Goal: Task Accomplishment & Management: Manage account settings

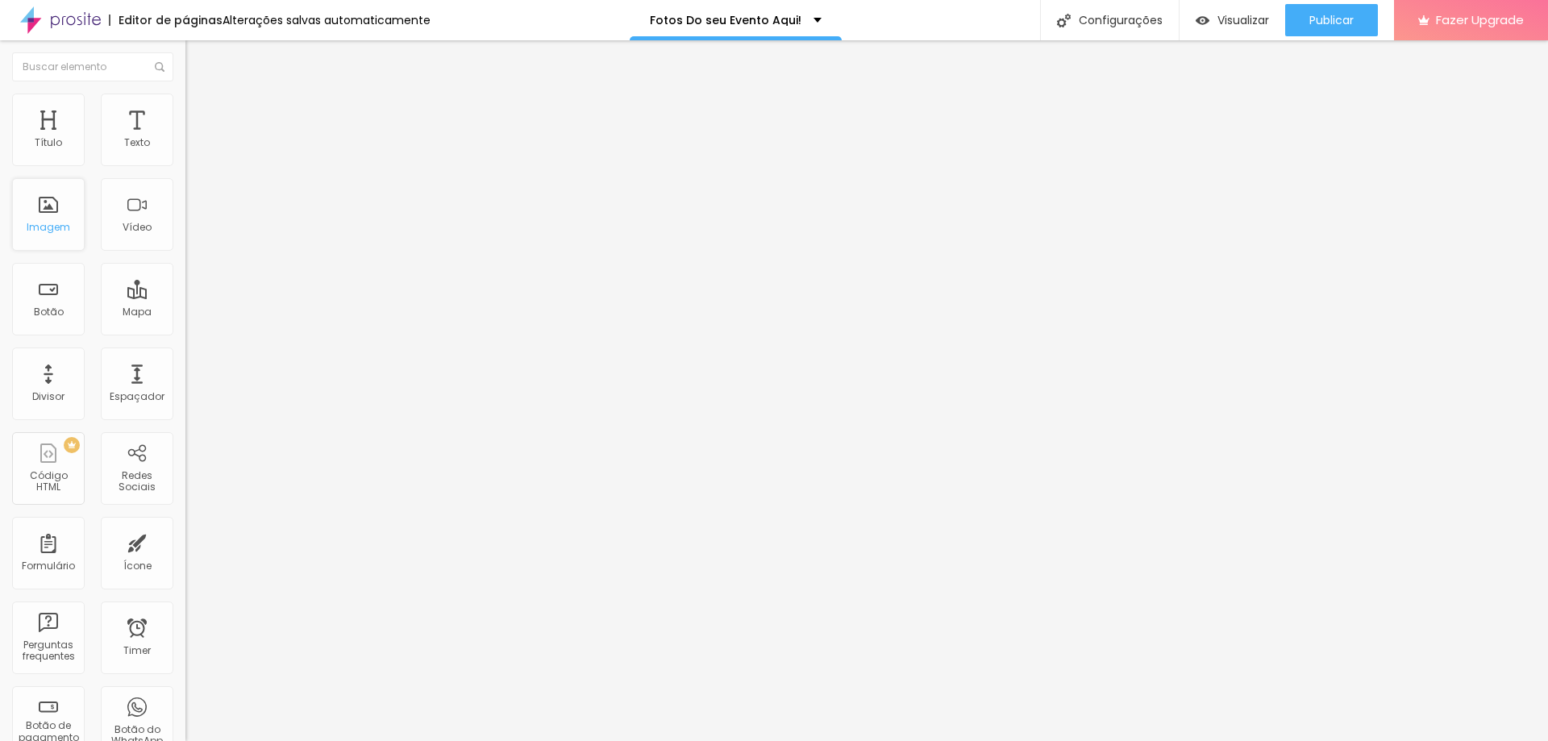
scroll to position [347, 0]
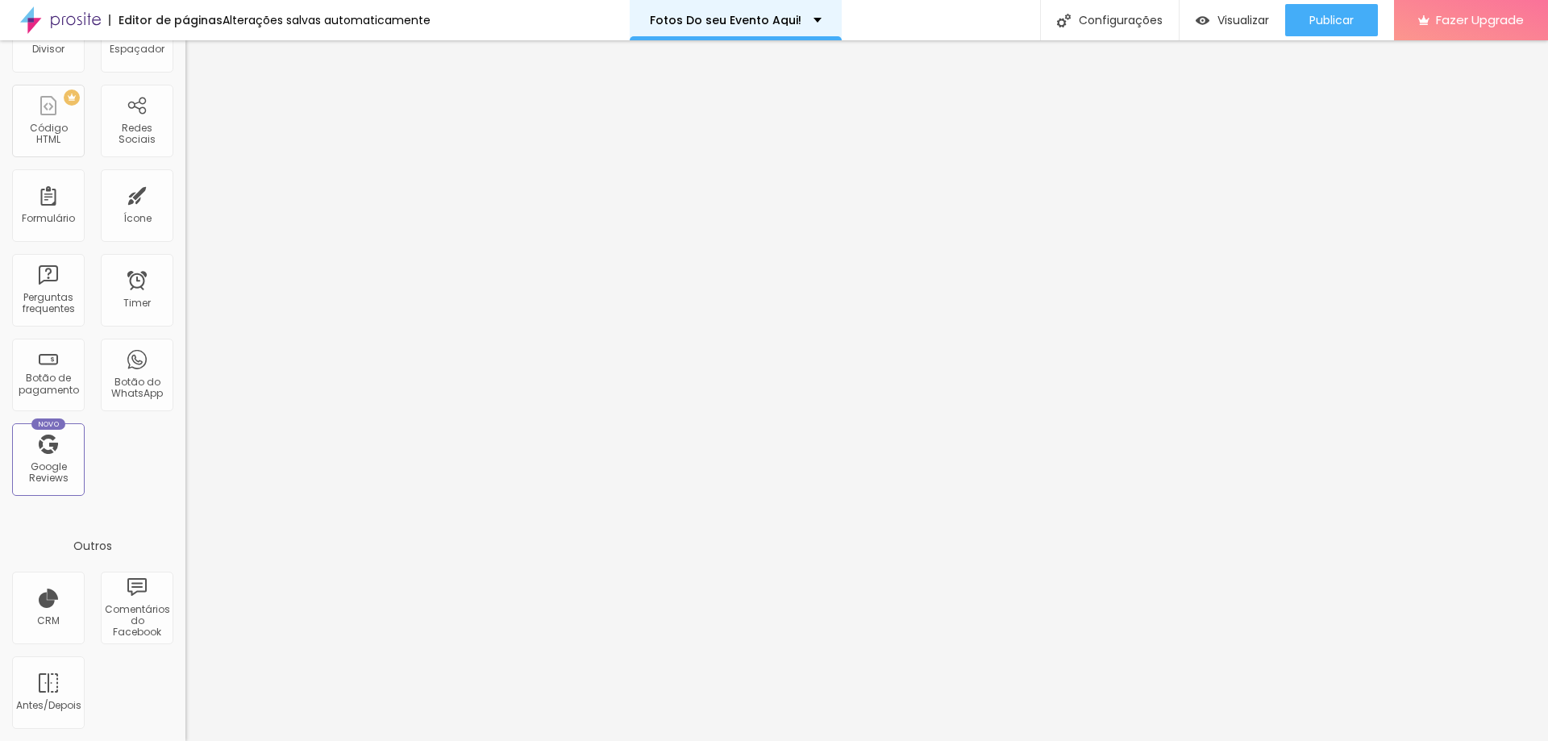
click at [761, 2] on div "Fotos Do seu Evento Aqui!" at bounding box center [736, 20] width 212 height 40
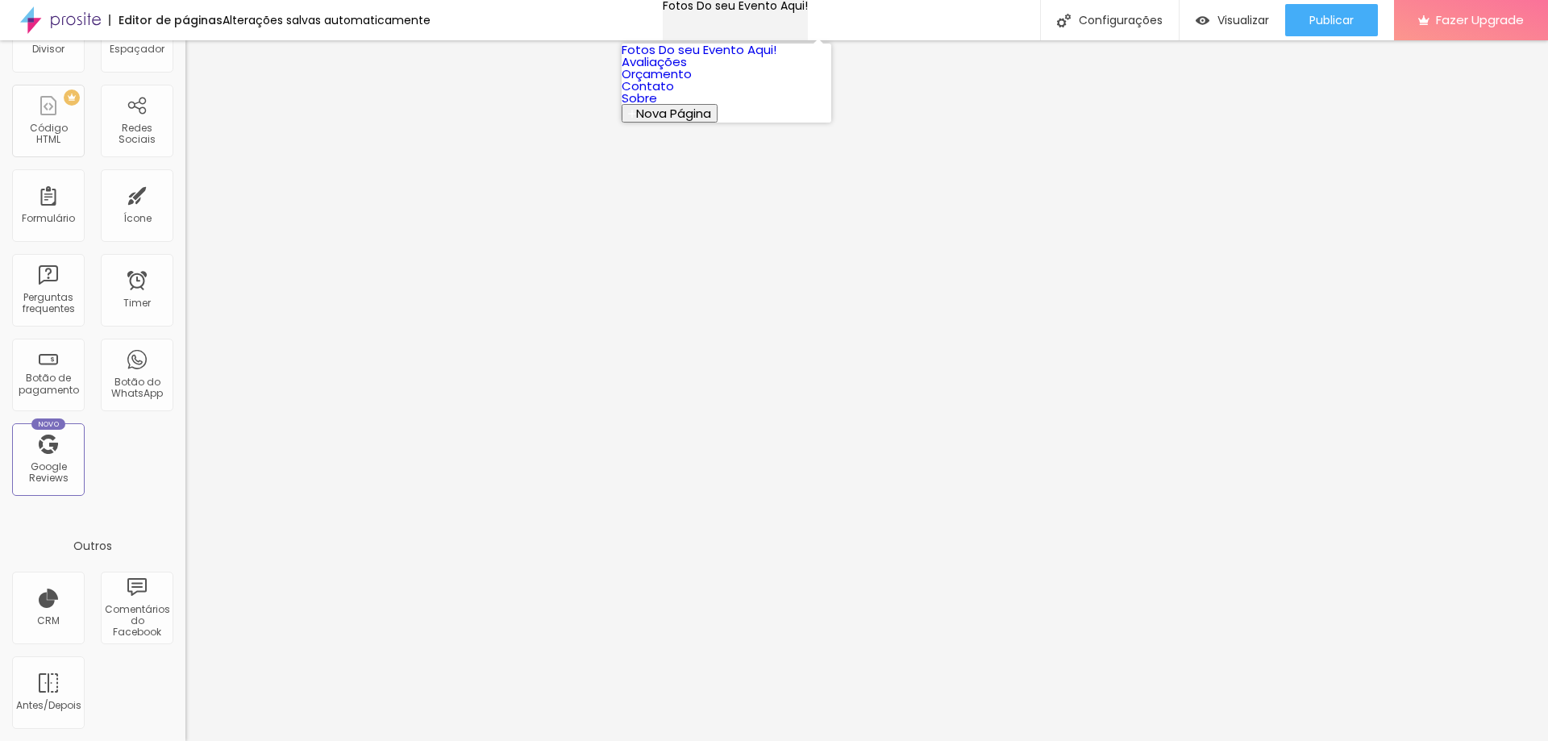
click at [761, 2] on div "Fotos Do seu Evento Aqui!" at bounding box center [735, 5] width 145 height 11
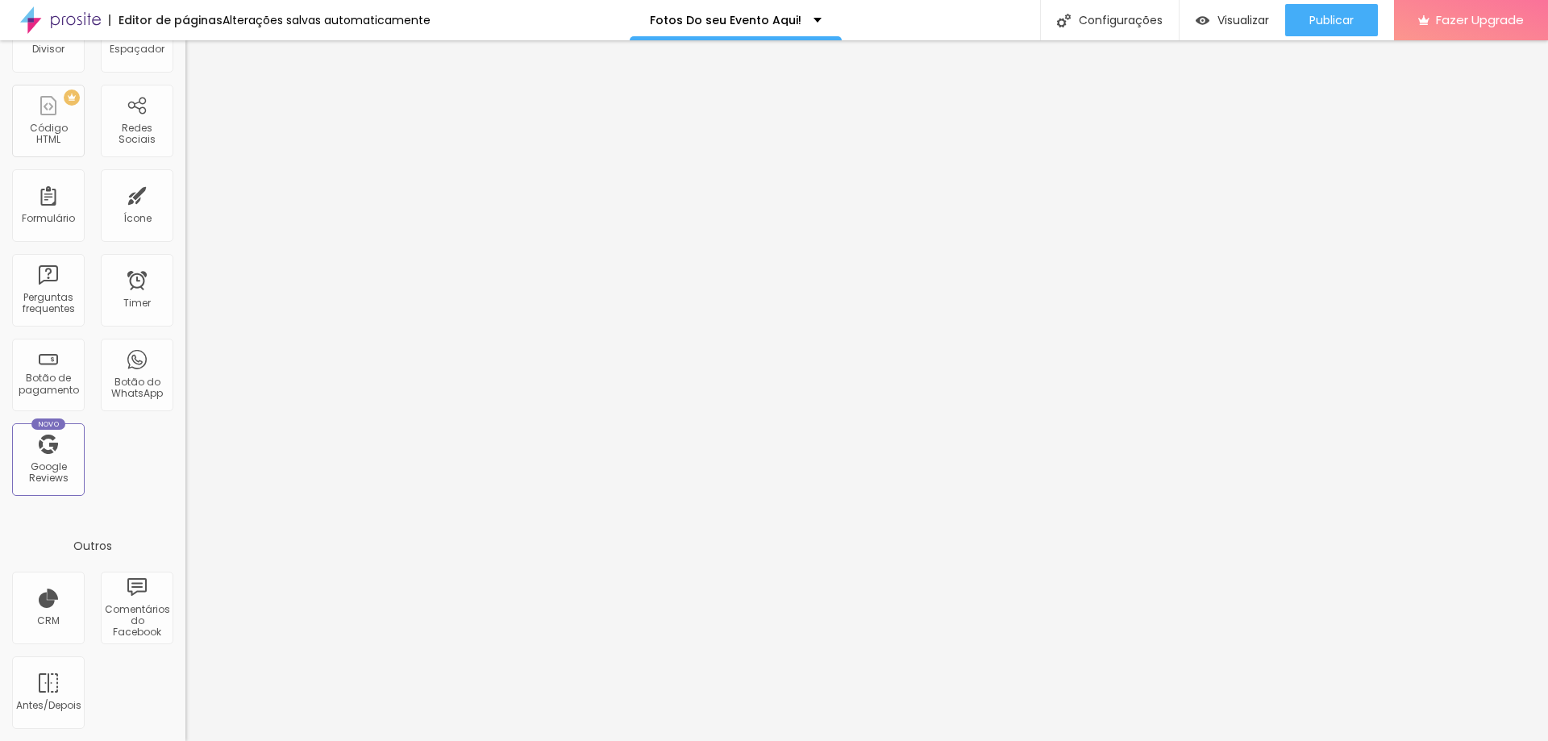
click at [247, 23] on div "Alterações salvas automaticamente" at bounding box center [327, 20] width 208 height 11
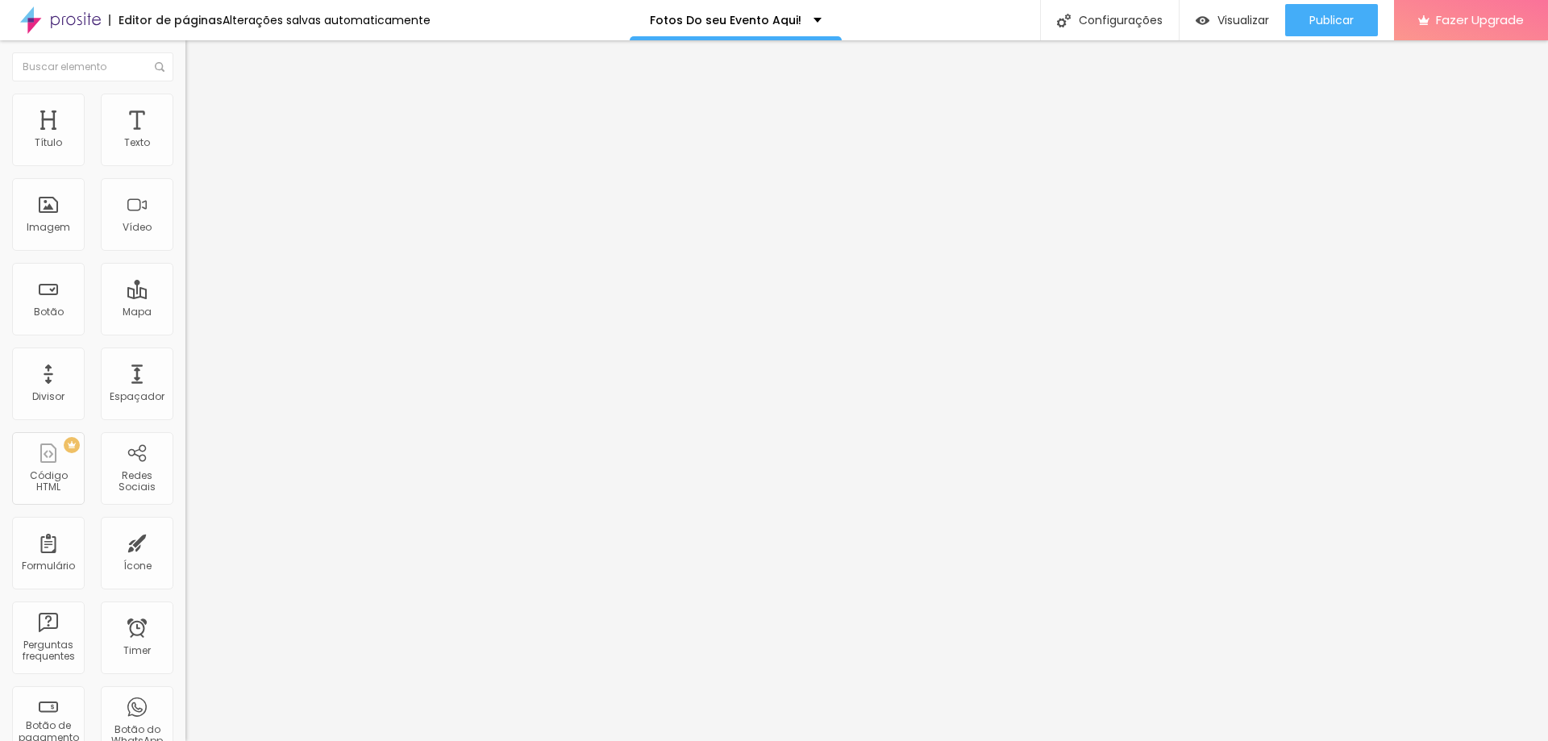
click at [185, 139] on span "Trocar imagem" at bounding box center [229, 132] width 88 height 14
click at [688, 29] on div "Fotos Do seu Evento Aqui!" at bounding box center [736, 20] width 212 height 40
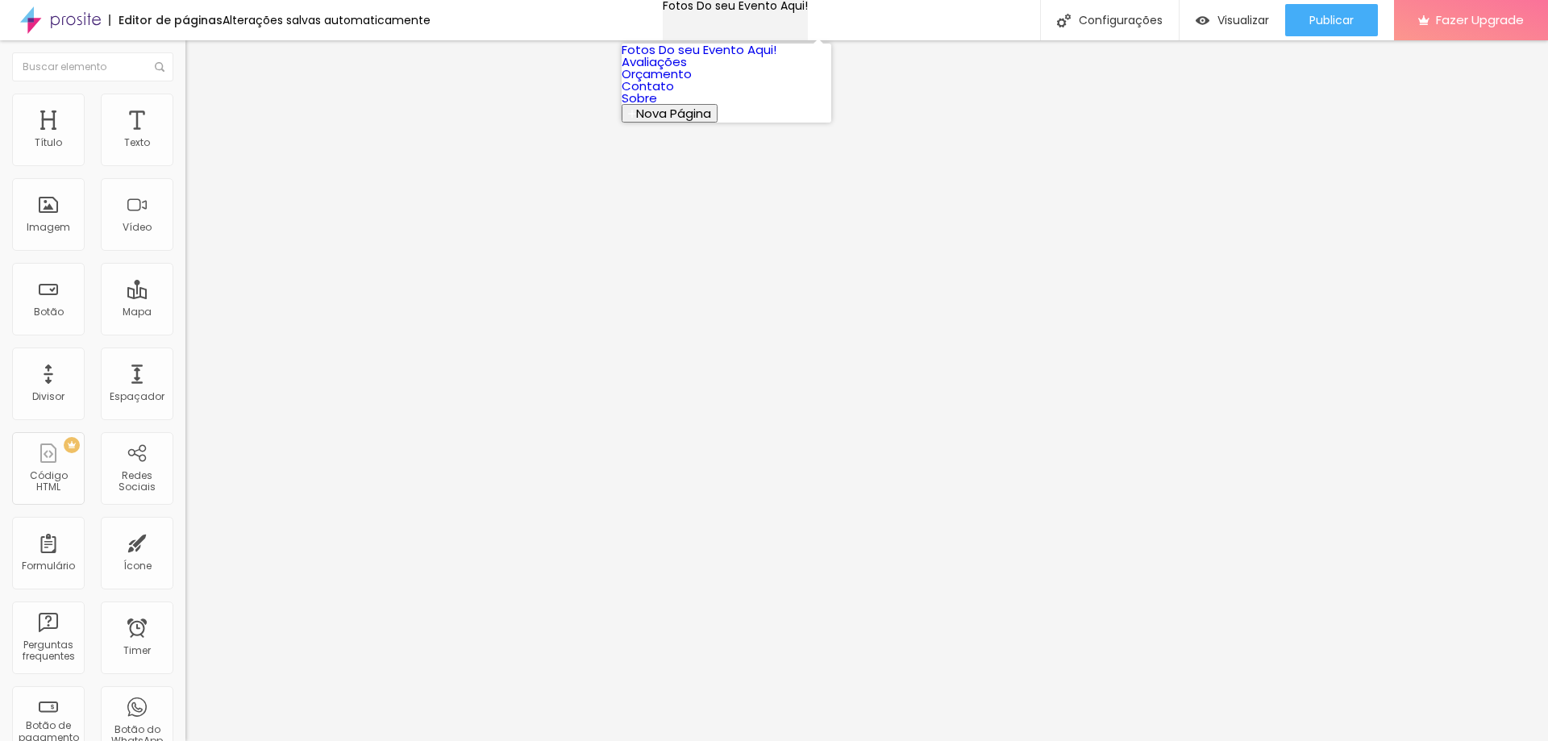
click at [684, 11] on div "Fotos Do seu Evento Aqui!" at bounding box center [735, 5] width 145 height 11
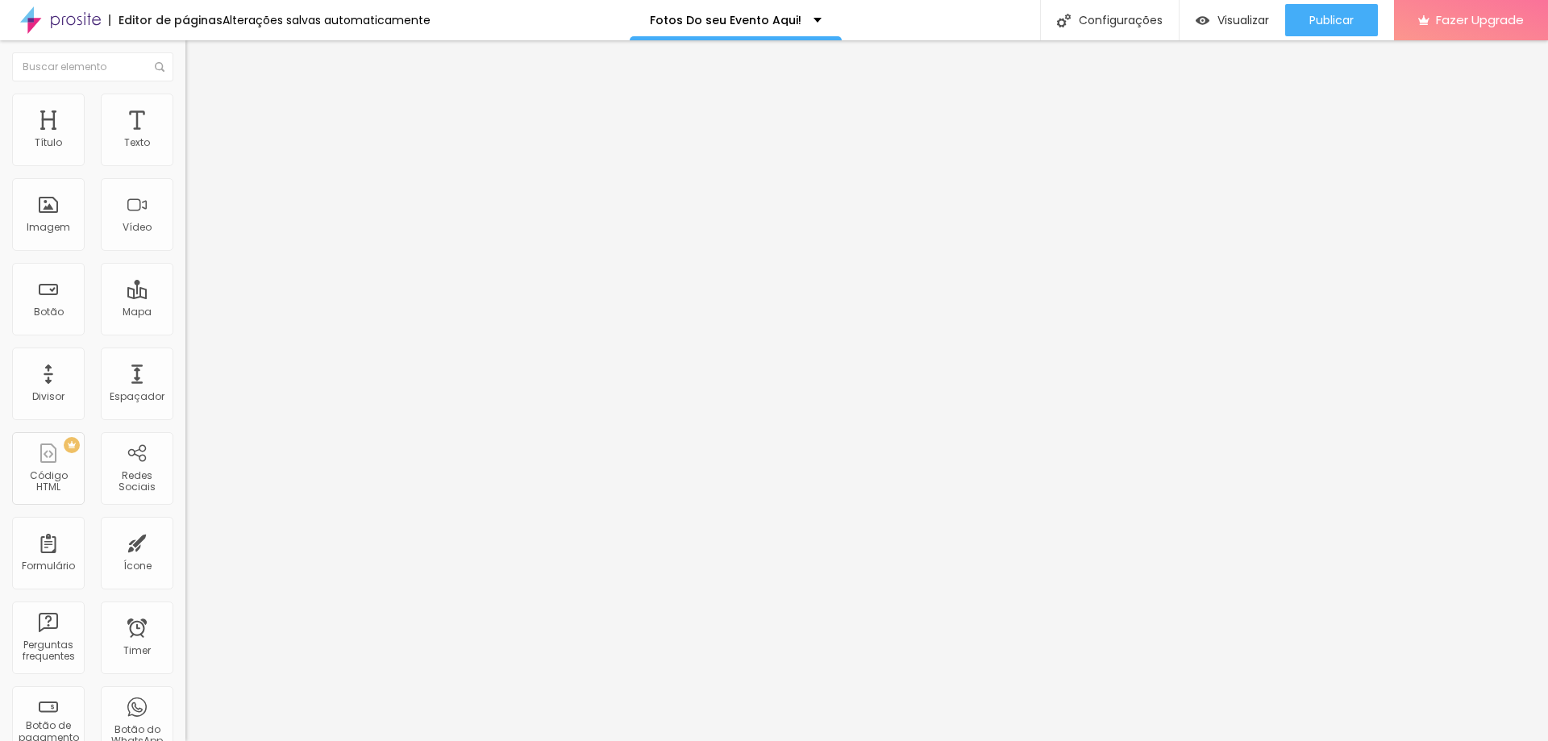
click at [355, 8] on div "Editor de páginas Alterações salvas automaticamente" at bounding box center [215, 20] width 431 height 40
click at [361, 18] on div "Alterações salvas automaticamente" at bounding box center [327, 20] width 208 height 11
click at [185, 106] on li "Avançado" at bounding box center [277, 102] width 185 height 16
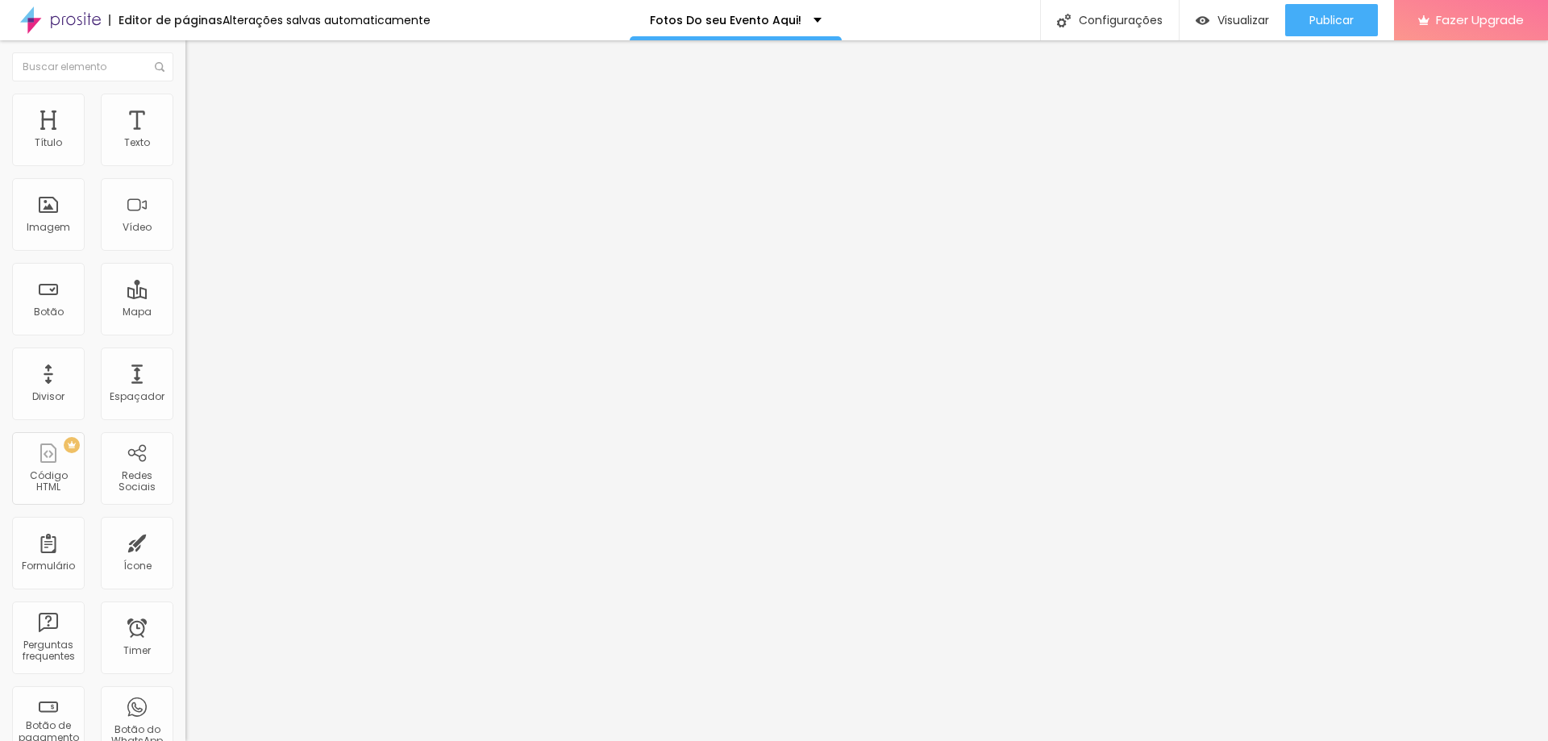
click at [185, 92] on img at bounding box center [192, 84] width 15 height 15
click at [185, 331] on input "https://runninglandfotos.fotop.com.br/fotos/eventos/index/evento/200718/divulga…" at bounding box center [281, 322] width 193 height 16
click at [185, 110] on img at bounding box center [192, 117] width 15 height 15
click at [1311, 11] on div "Publicar" at bounding box center [1331, 20] width 44 height 32
